Goal: Information Seeking & Learning: Find specific fact

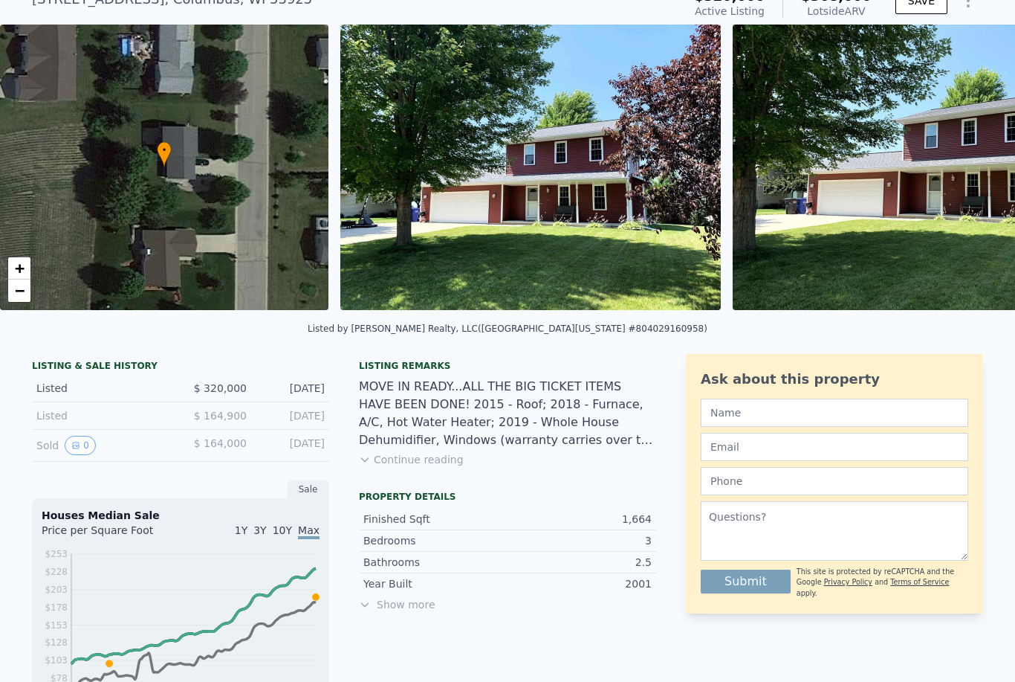
scroll to position [68, 0]
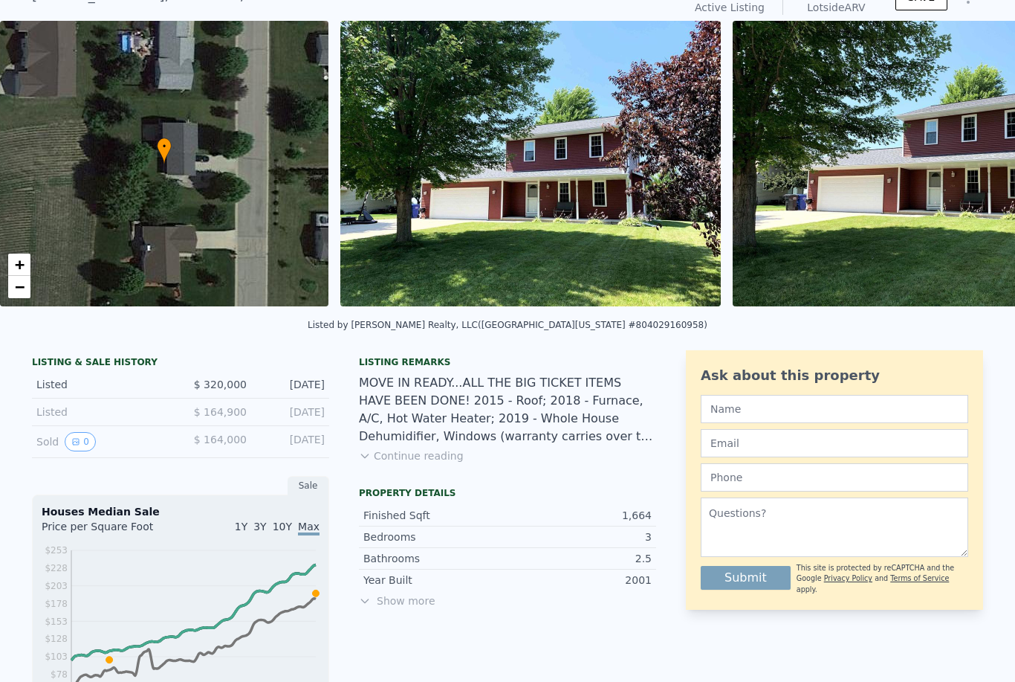
click at [211, 418] on div "Listed $ 164,900 Sep 23, 2020" at bounding box center [180, 412] width 297 height 28
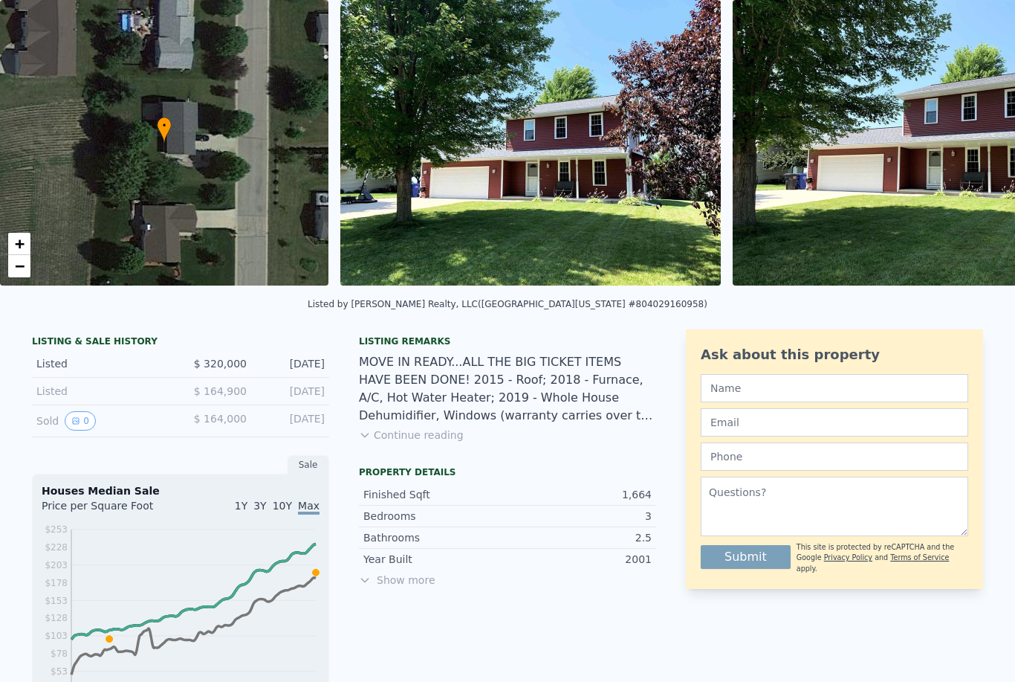
scroll to position [113, 0]
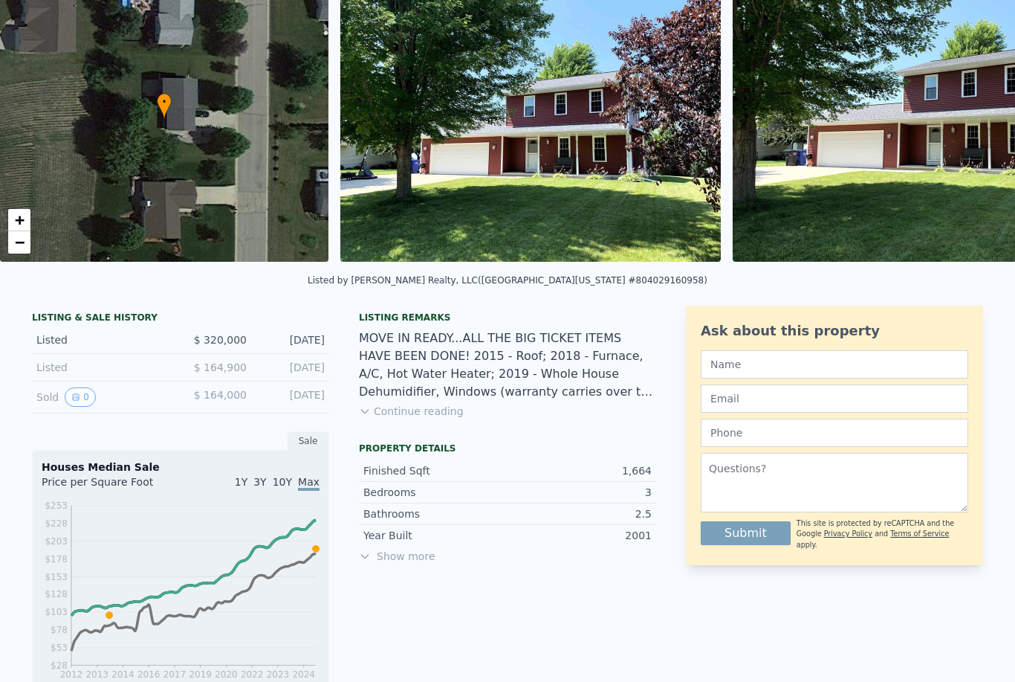
click at [216, 402] on div "$ 164,000" at bounding box center [214, 396] width 66 height 19
click at [77, 395] on icon "View historical data" at bounding box center [75, 396] width 9 height 9
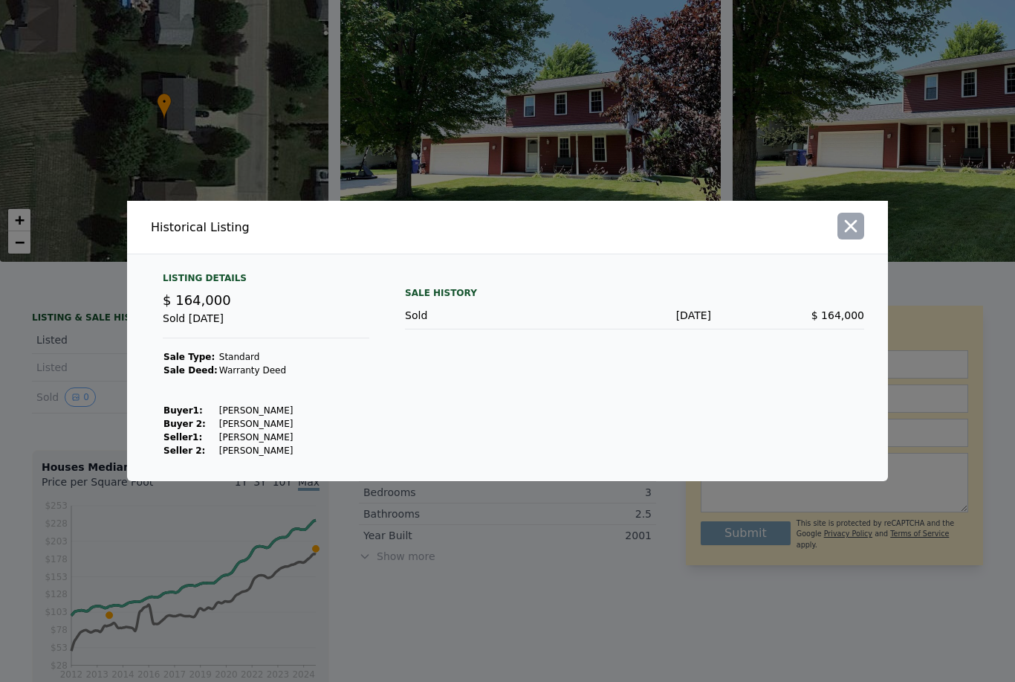
click at [854, 236] on icon "button" at bounding box center [851, 226] width 21 height 21
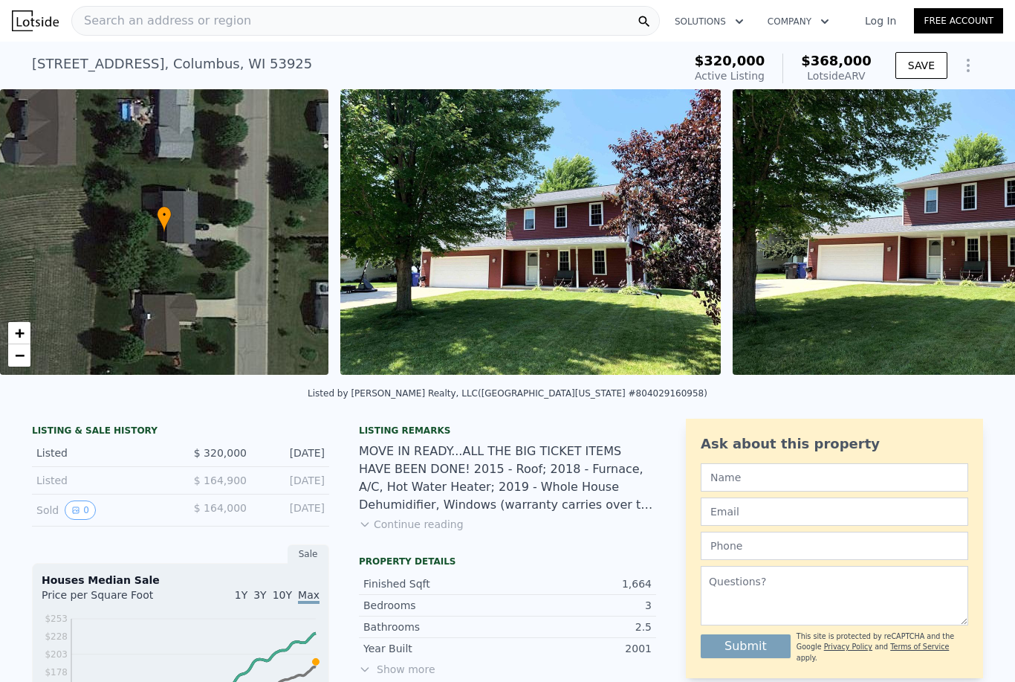
scroll to position [1, 0]
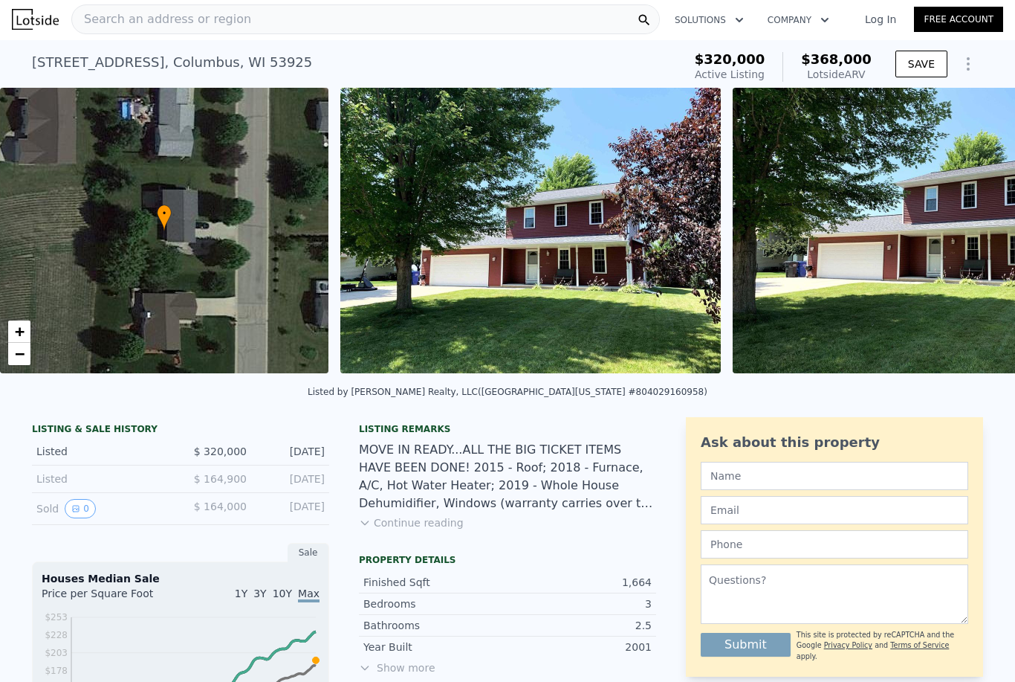
click at [847, 67] on span "$368,000" at bounding box center [836, 59] width 71 height 16
click at [840, 59] on span "$368,000" at bounding box center [836, 59] width 71 height 16
click at [961, 63] on icon "Show Options" at bounding box center [969, 64] width 18 height 18
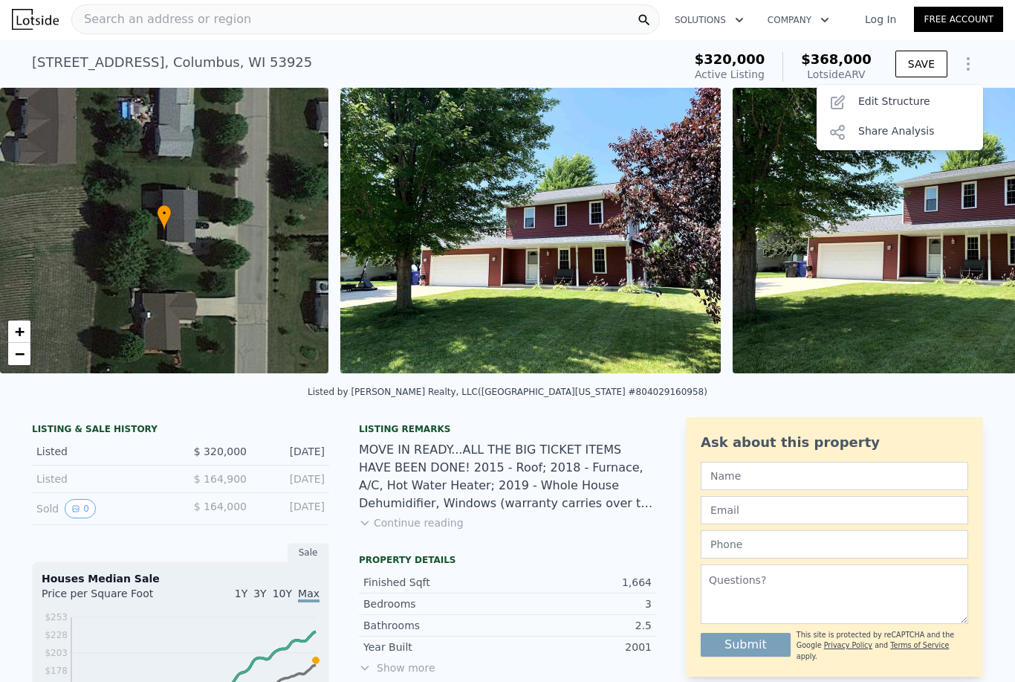
click at [402, 519] on button "Continue reading" at bounding box center [411, 522] width 105 height 15
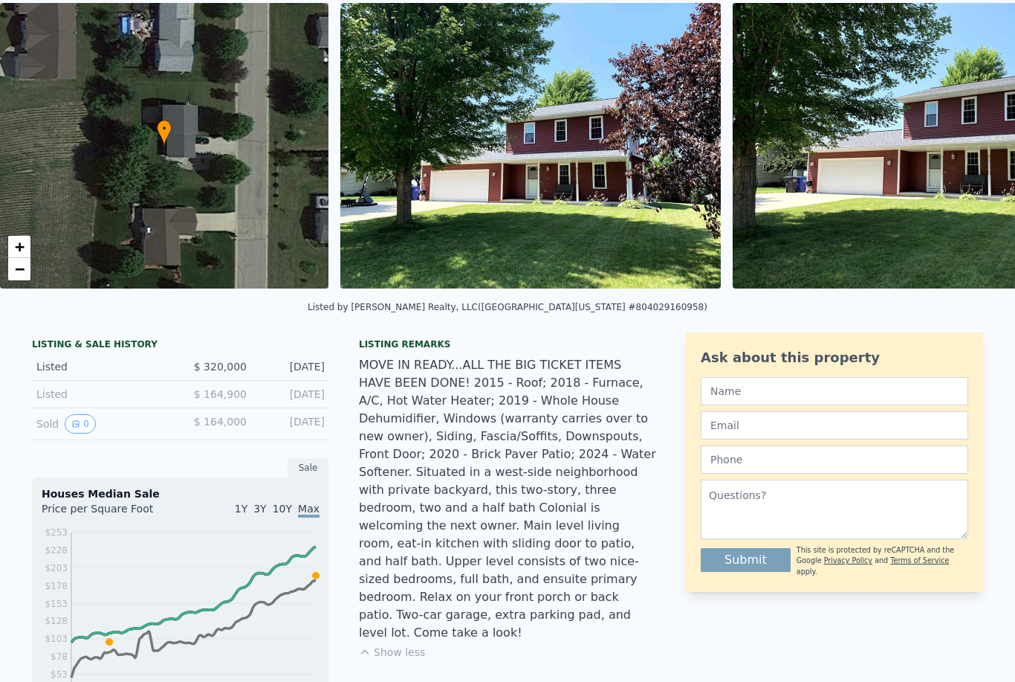
scroll to position [87, 0]
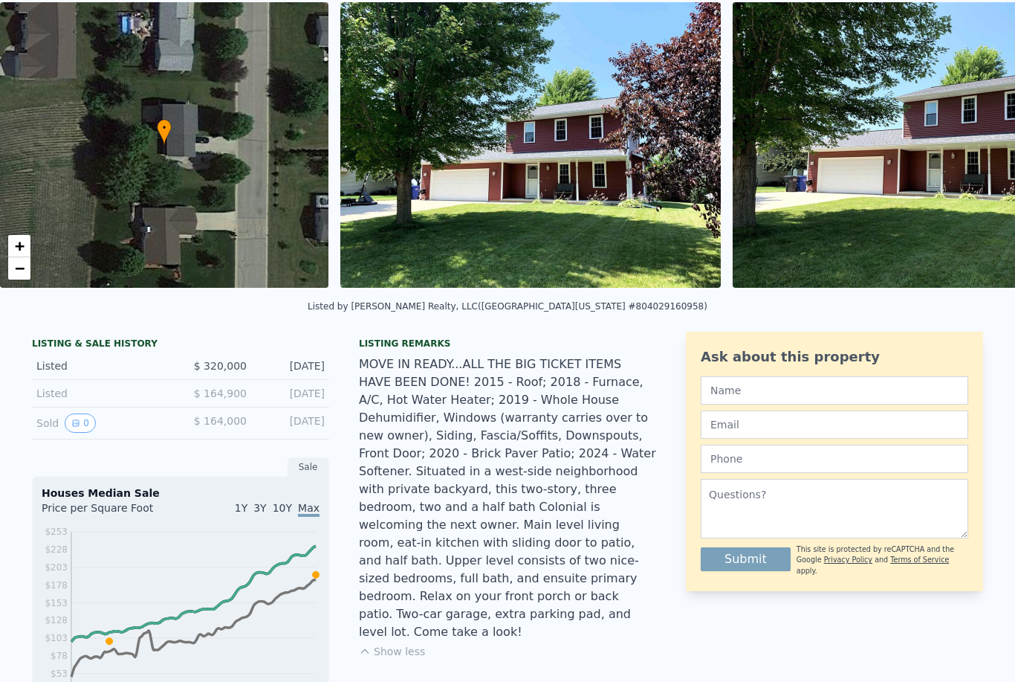
click at [284, 420] on div "[DATE]" at bounding box center [292, 422] width 66 height 19
click at [279, 420] on div "[DATE]" at bounding box center [292, 422] width 66 height 19
click at [278, 420] on div "[DATE]" at bounding box center [292, 422] width 66 height 19
click at [285, 424] on div "[DATE]" at bounding box center [292, 422] width 66 height 19
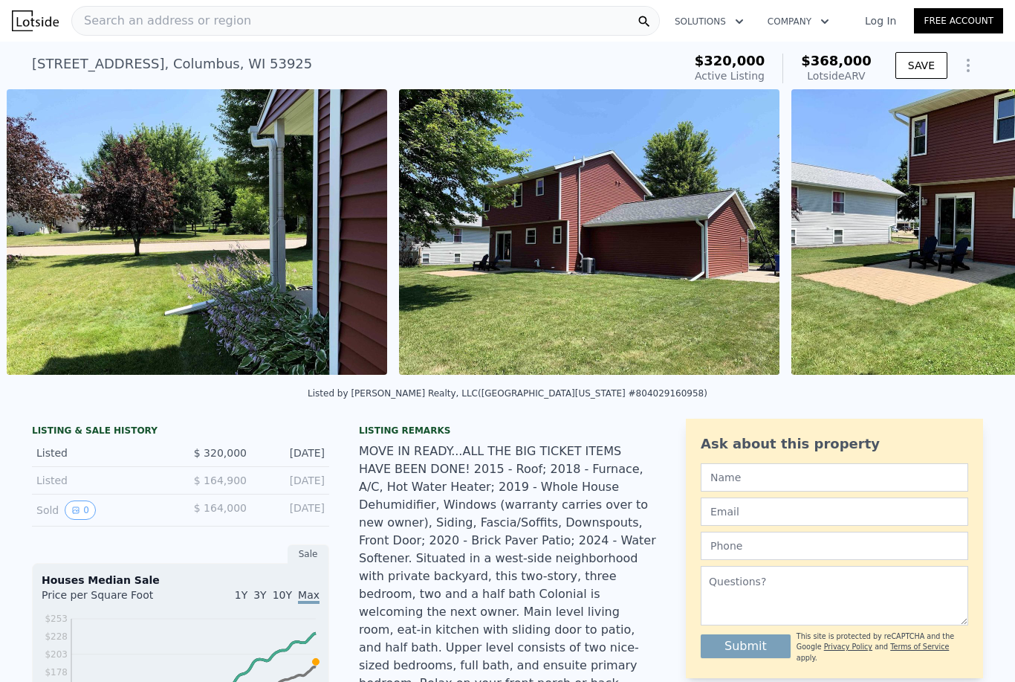
scroll to position [0, 2695]
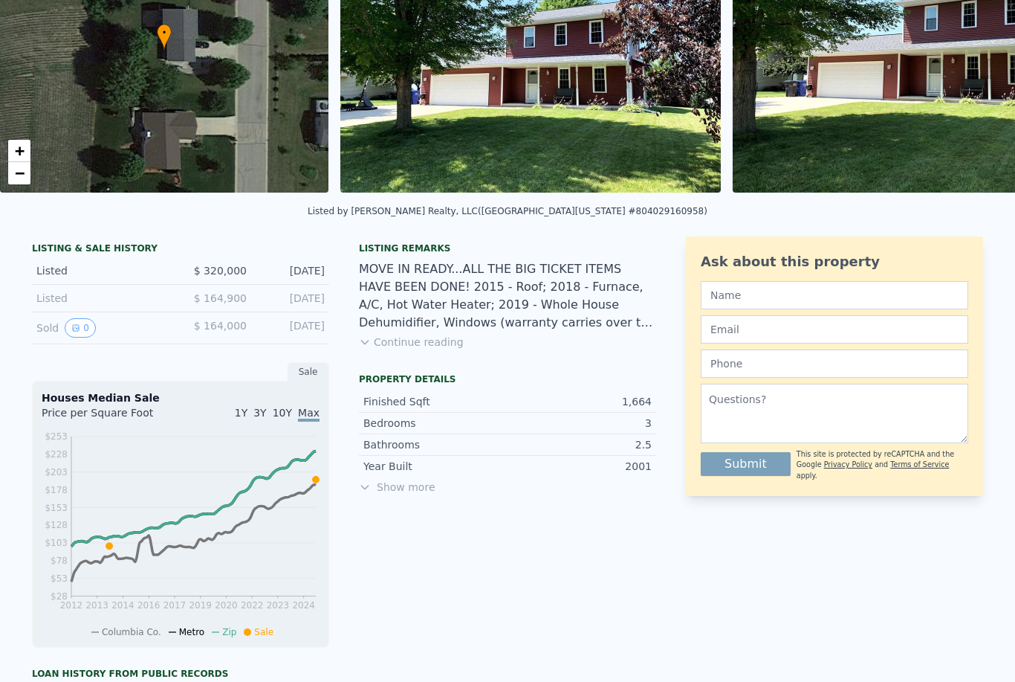
scroll to position [183, 0]
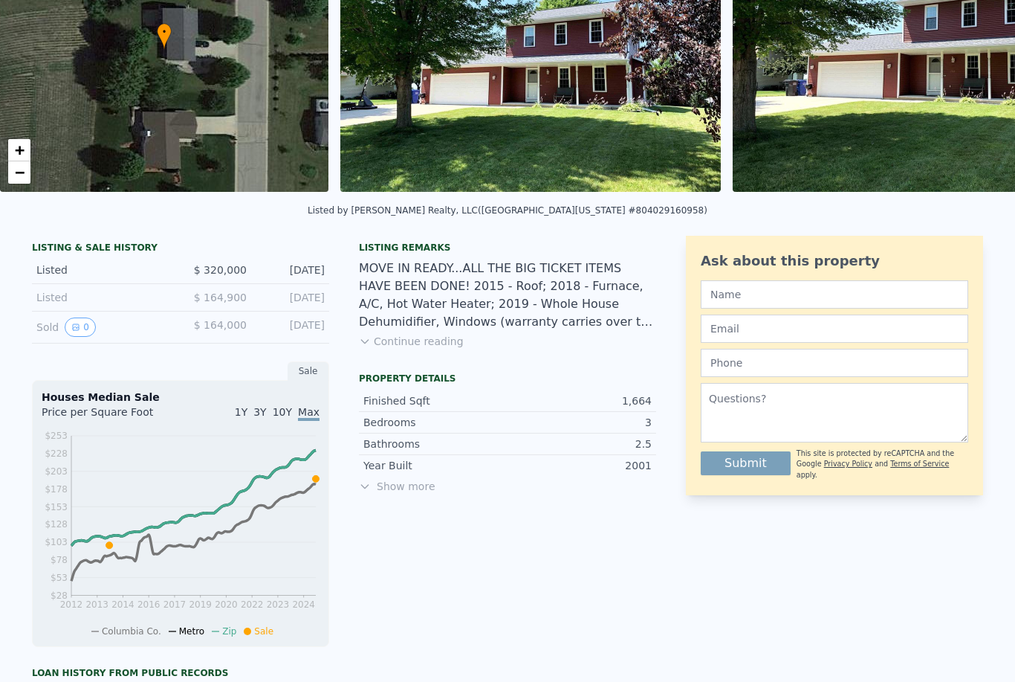
click at [306, 476] on icon "2012 2013 2014 2016 2017 2019 2020 2022 2023 2024 $28 $53 $78 $103 $128 $153 $1…" at bounding box center [181, 532] width 278 height 209
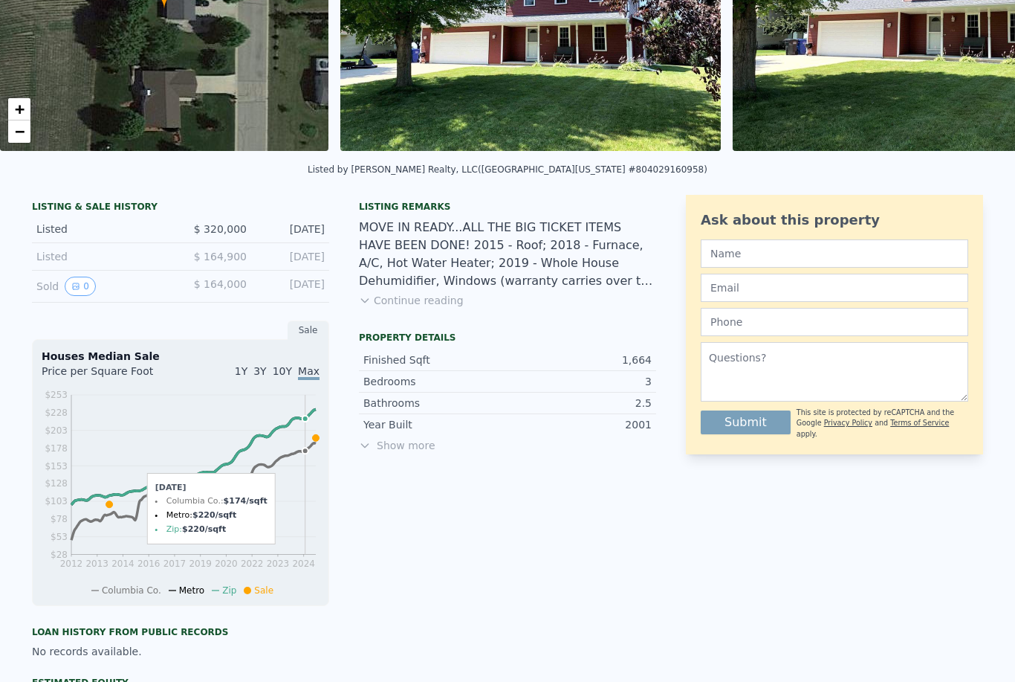
scroll to position [223, 0]
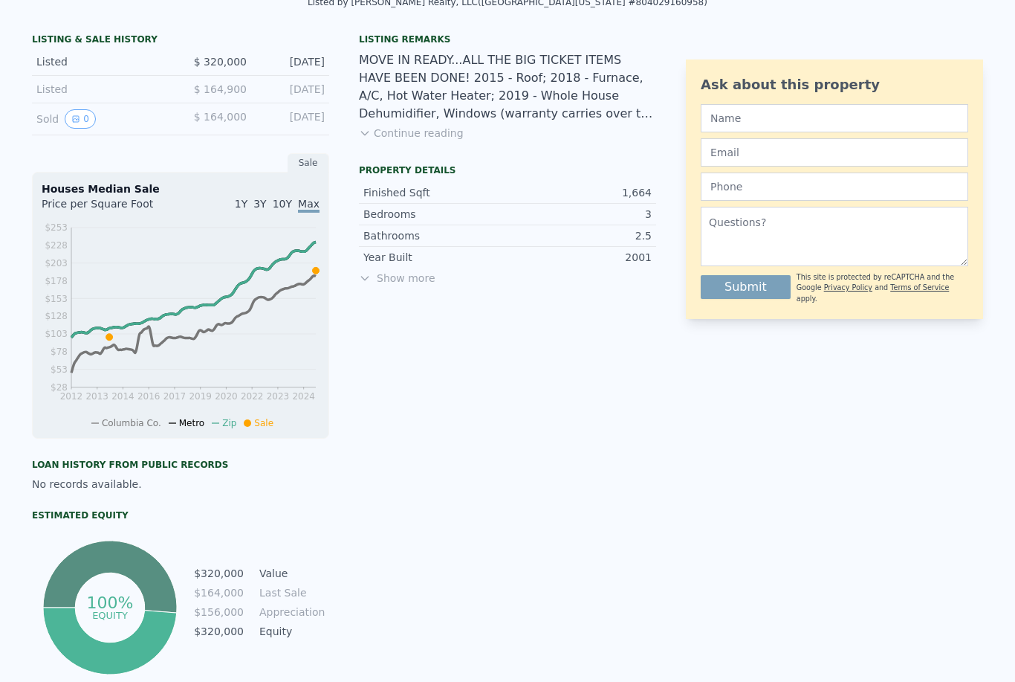
click at [396, 279] on span "Show more" at bounding box center [507, 278] width 297 height 15
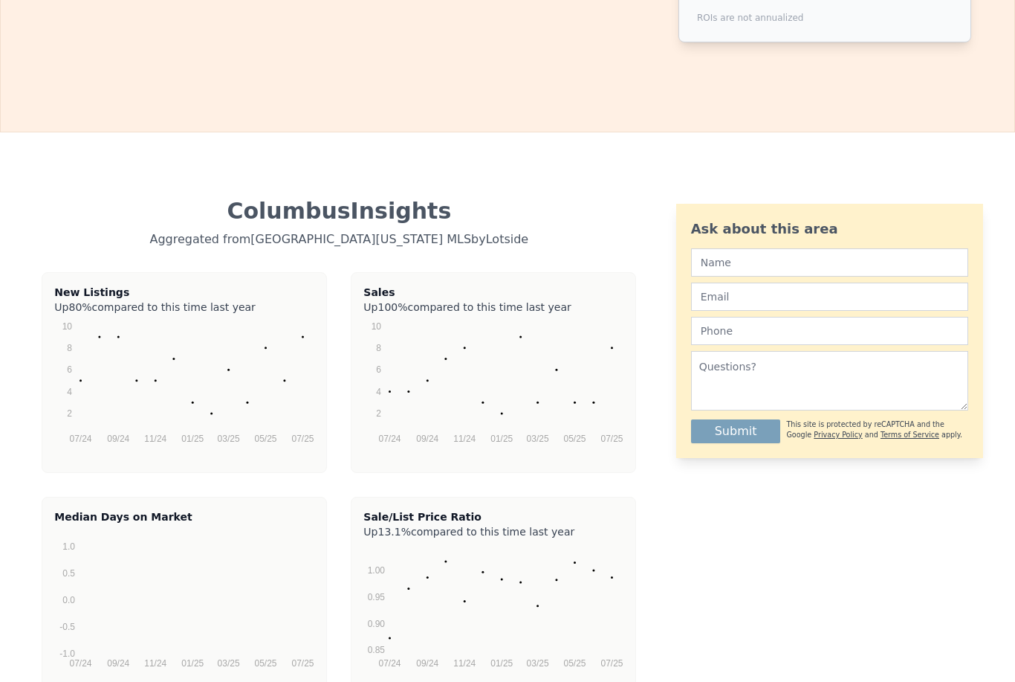
scroll to position [2606, 0]
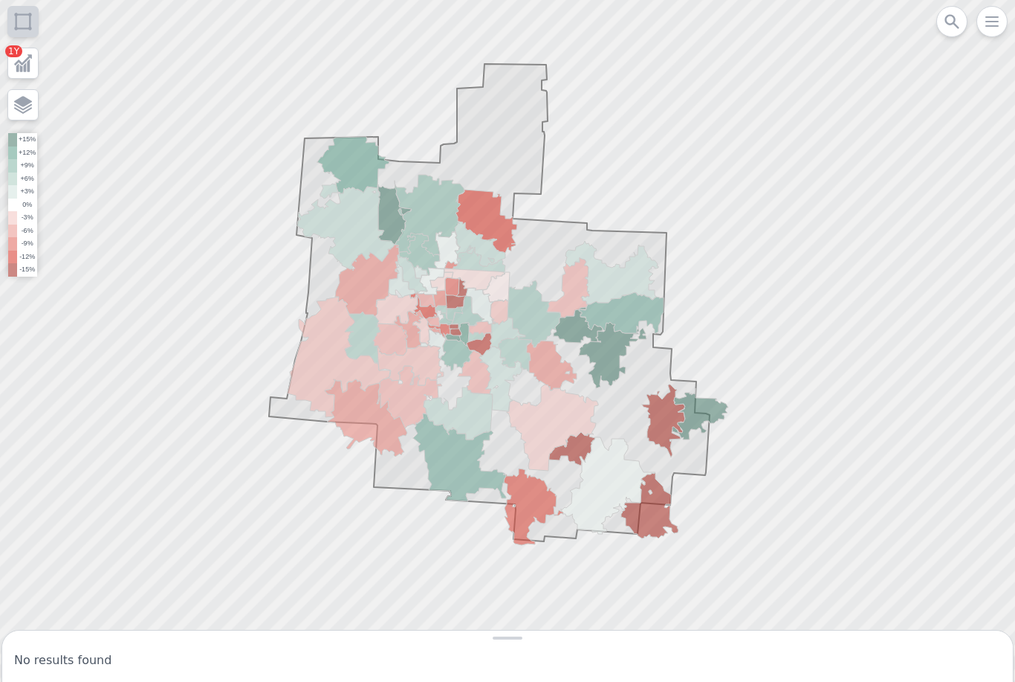
click at [951, 16] on icon at bounding box center [952, 21] width 14 height 14
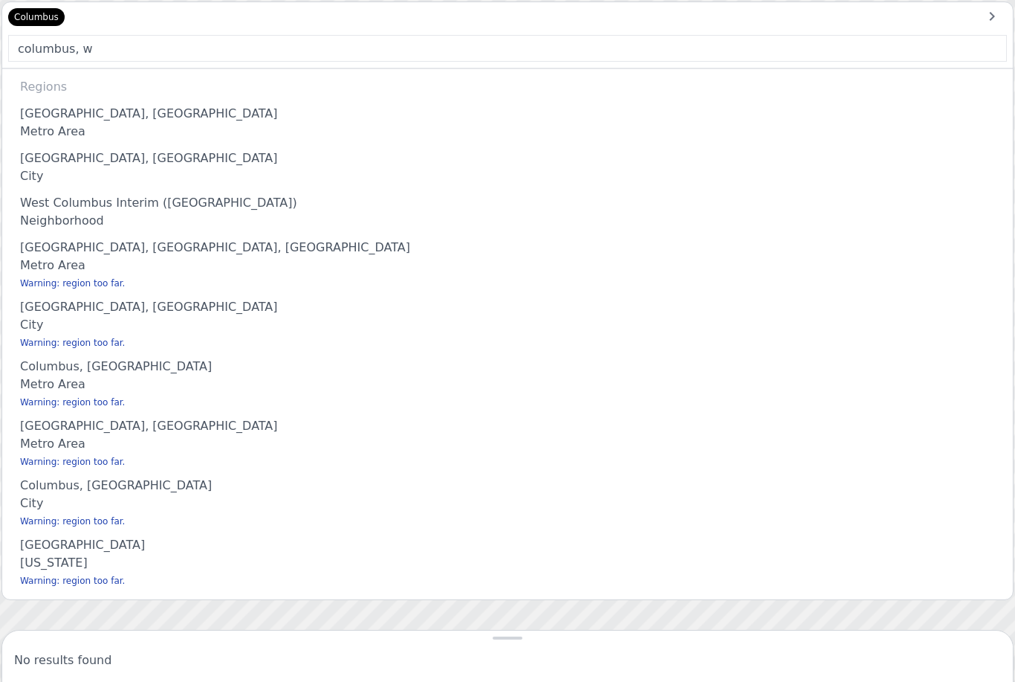
type input "columbus, wi"
click at [987, 13] on icon at bounding box center [992, 16] width 18 height 18
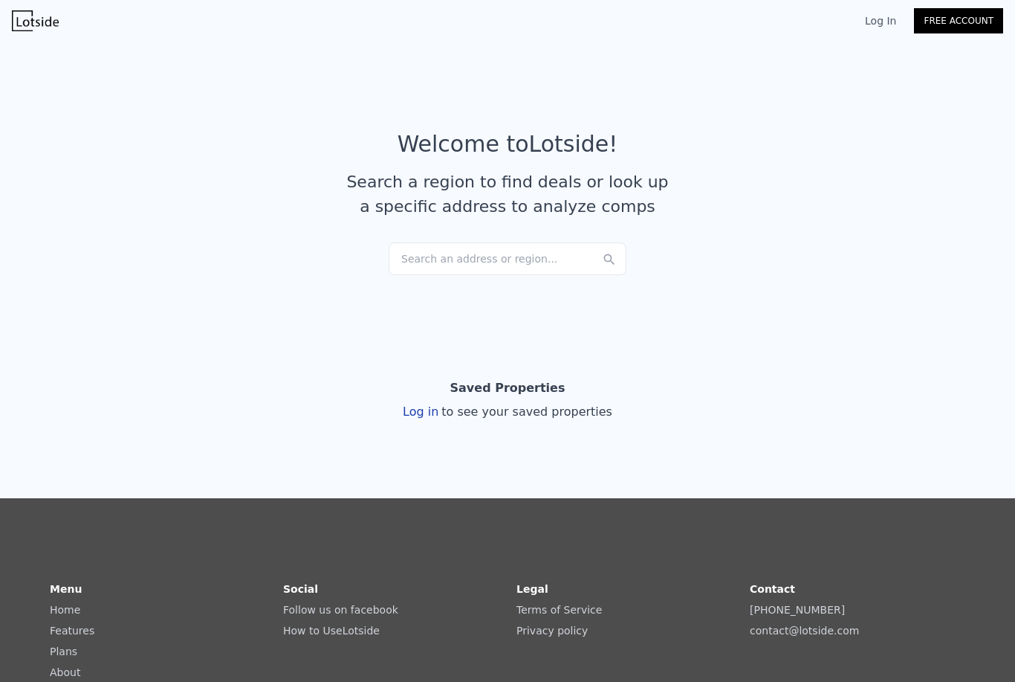
click at [518, 259] on div "Search an address or region..." at bounding box center [508, 258] width 238 height 33
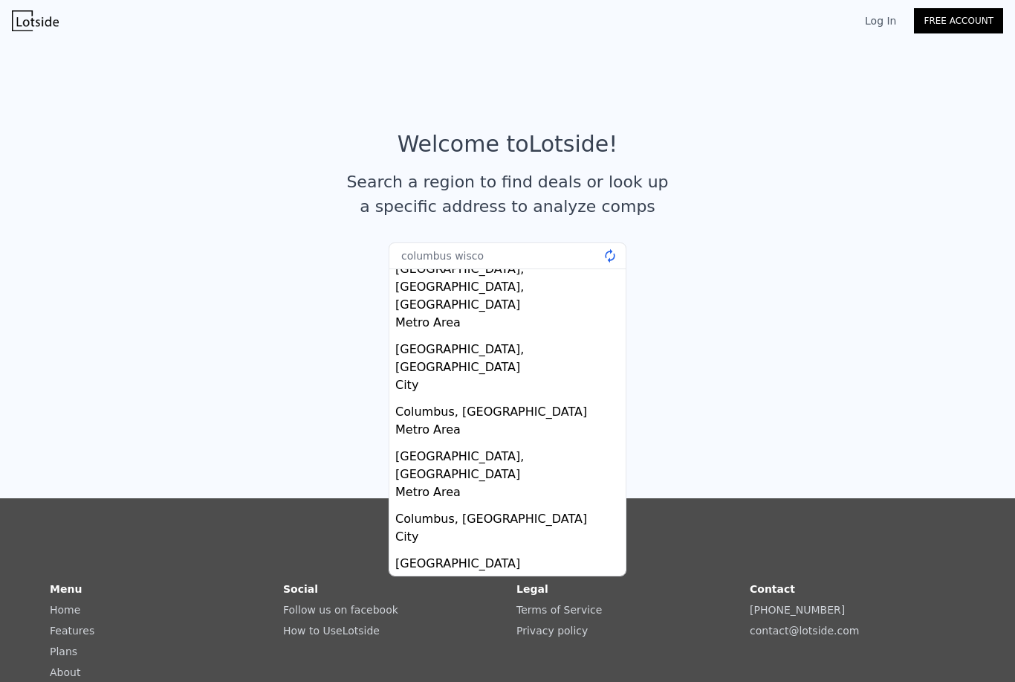
scroll to position [125, 0]
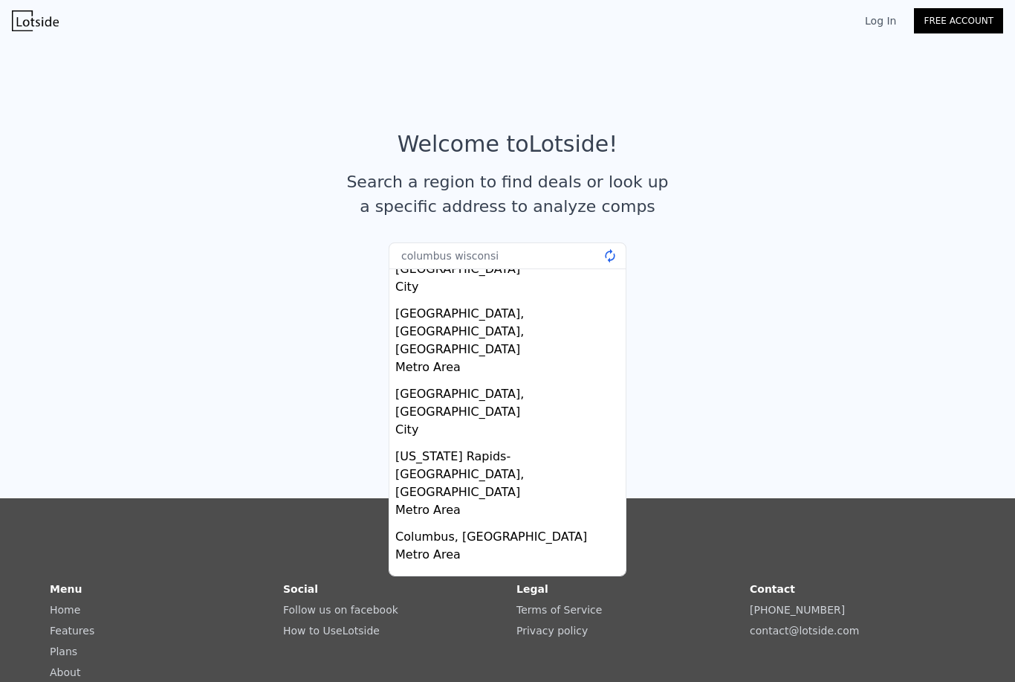
type input "columbus wisconsin"
click at [110, 131] on article "Welcome to Lotside ! Search a region to find deals or look up a specific addres…" at bounding box center [507, 187] width 951 height 112
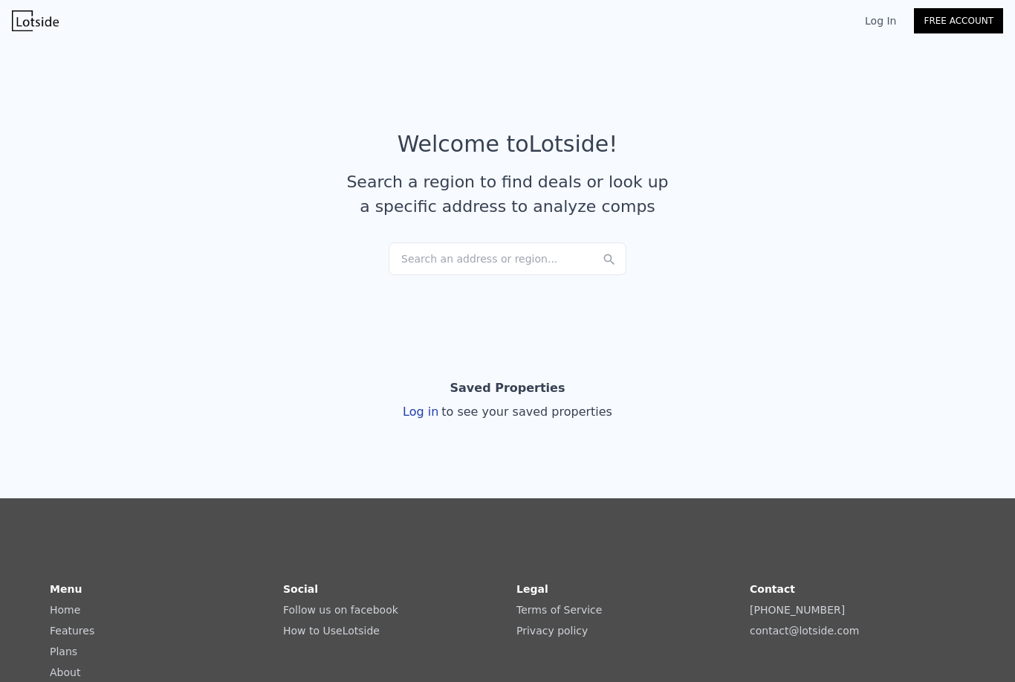
click at [526, 233] on article "Welcome to Lotside ! Search a region to find deals or look up a specific addres…" at bounding box center [507, 187] width 951 height 112
click at [540, 257] on div "Search an address or region..." at bounding box center [508, 258] width 238 height 33
